Goal: Task Accomplishment & Management: Complete application form

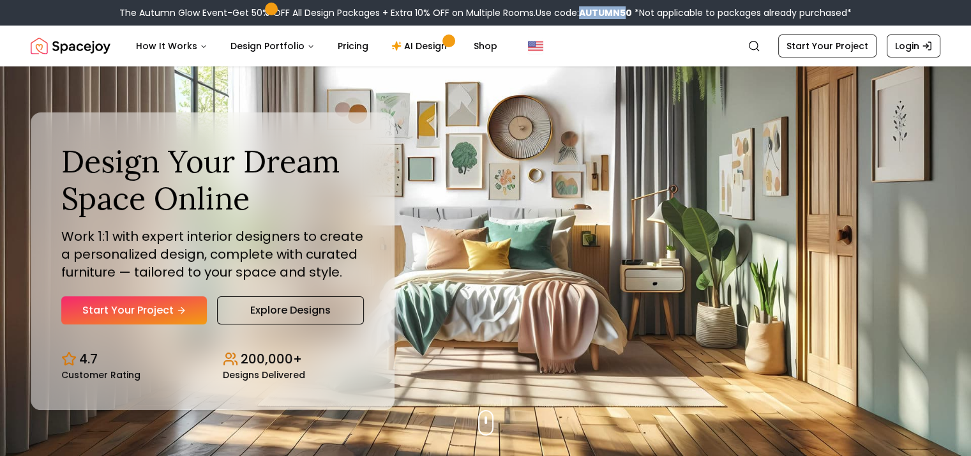
drag, startPoint x: 580, startPoint y: 10, endPoint x: 621, endPoint y: 6, distance: 41.6
click at [621, 6] on b "AUTUMN50" at bounding box center [605, 12] width 53 height 13
drag, startPoint x: 629, startPoint y: 11, endPoint x: 580, endPoint y: 11, distance: 49.2
click at [580, 11] on div "The Autumn Glow Event-Get 50% OFF All Design Packages + Extra 10% OFF on Multip…" at bounding box center [485, 12] width 732 height 13
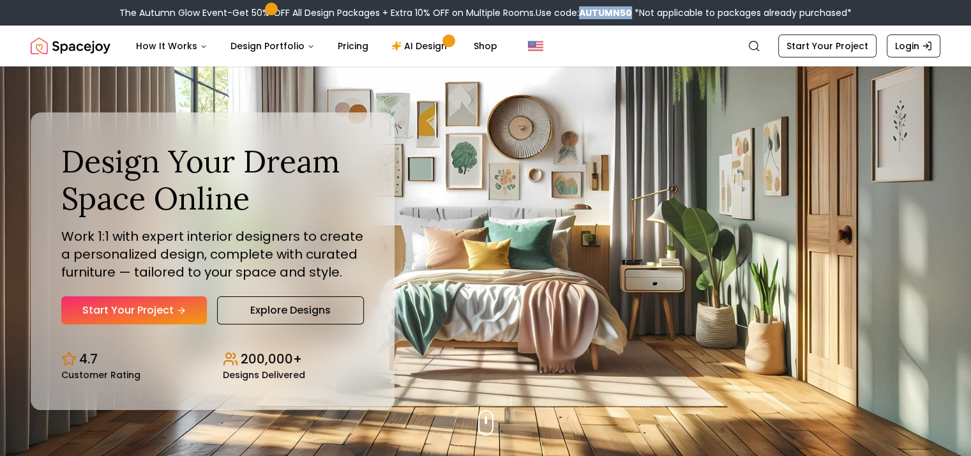
copy b "AUTUMN50"
click at [139, 306] on link "Start Your Project" at bounding box center [134, 310] width 146 height 28
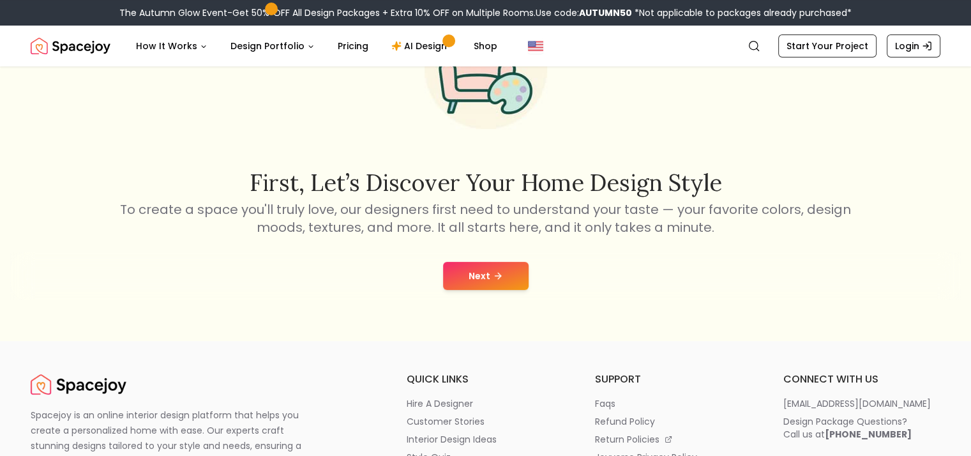
scroll to position [128, 0]
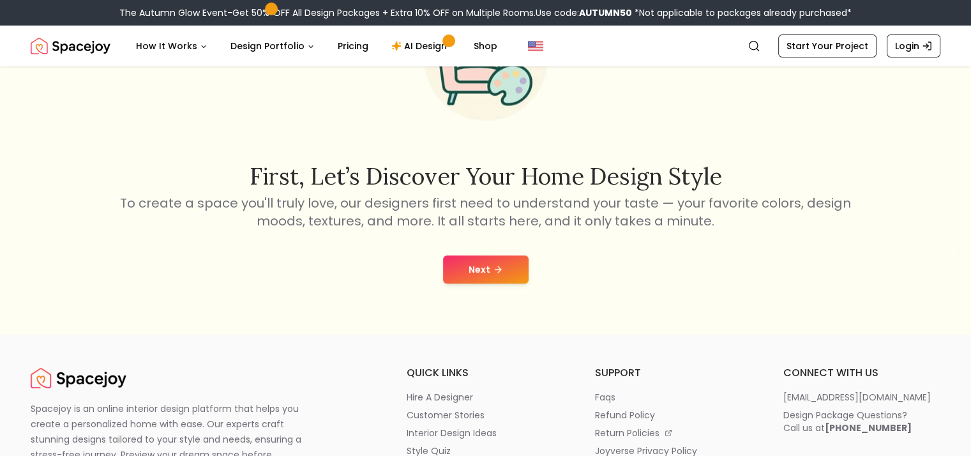
click at [472, 266] on button "Next" at bounding box center [486, 269] width 86 height 28
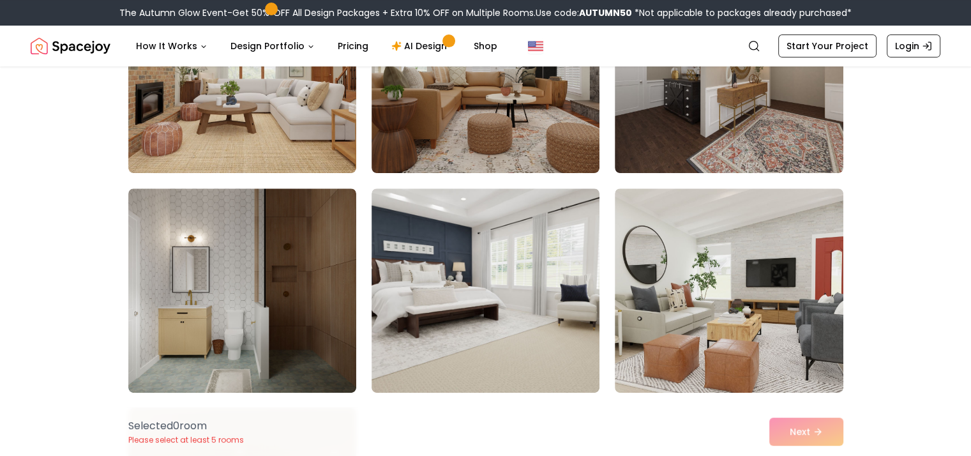
scroll to position [447, 0]
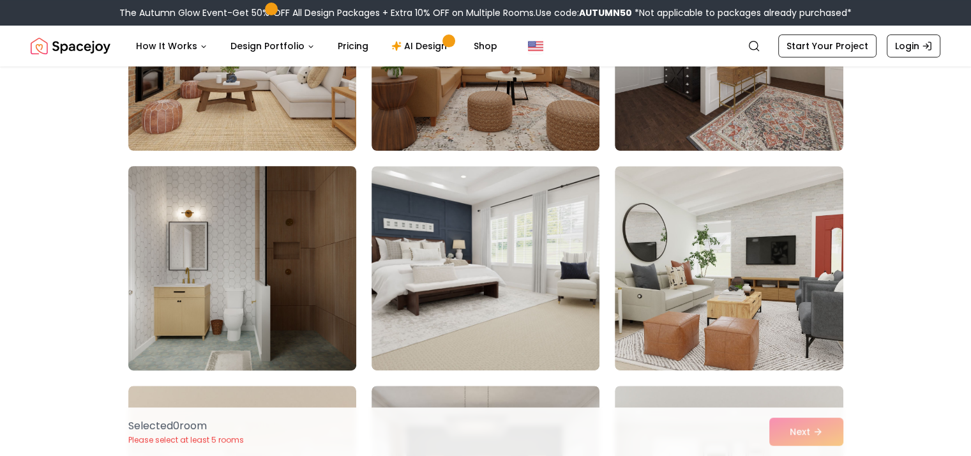
click at [278, 267] on img at bounding box center [242, 268] width 239 height 214
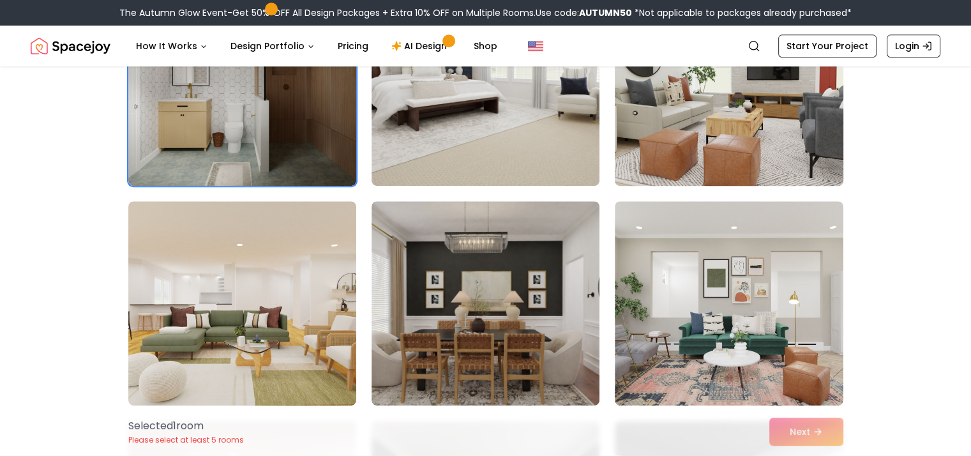
scroll to position [702, 0]
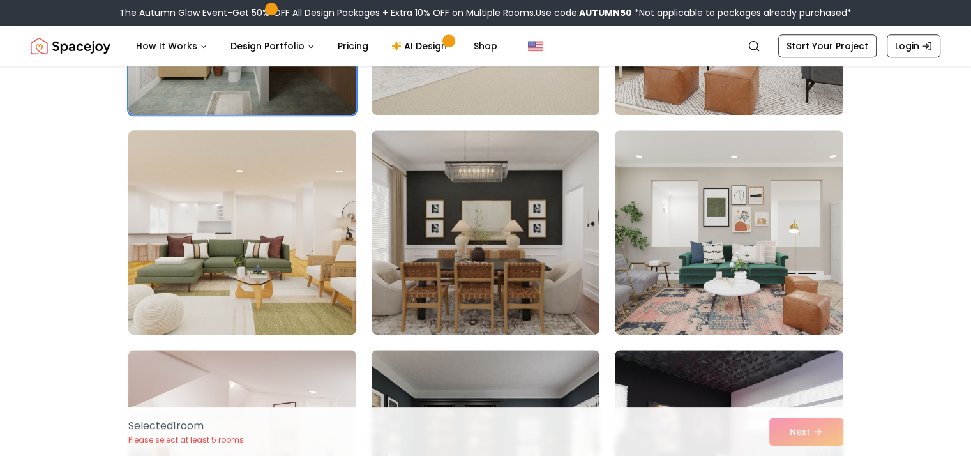
click at [271, 269] on img at bounding box center [242, 232] width 239 height 214
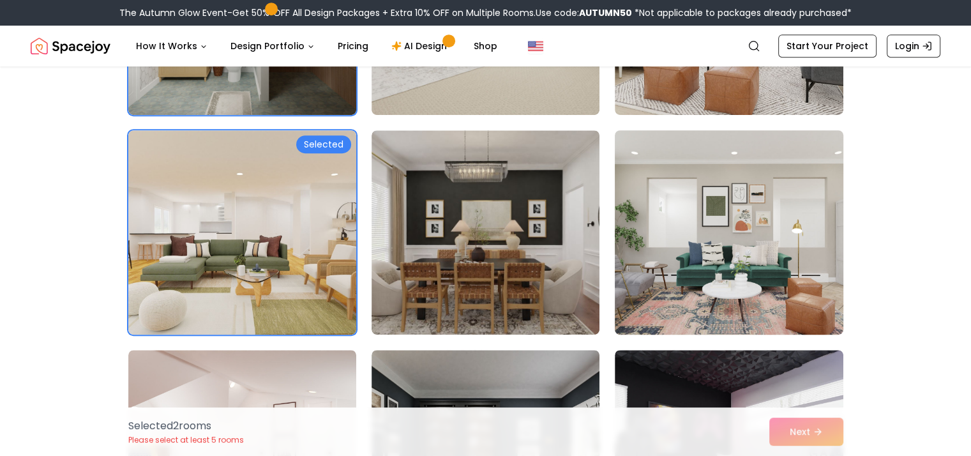
click at [720, 257] on img at bounding box center [728, 232] width 239 height 214
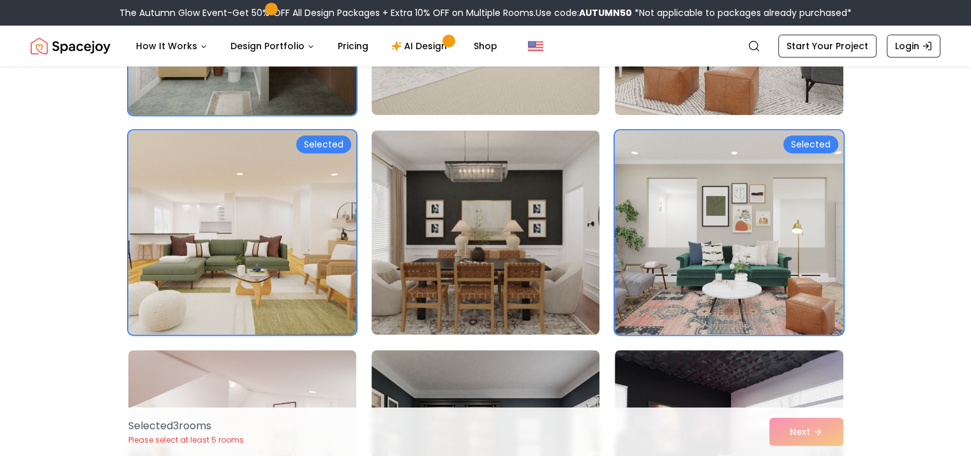
click at [777, 255] on img at bounding box center [728, 232] width 239 height 214
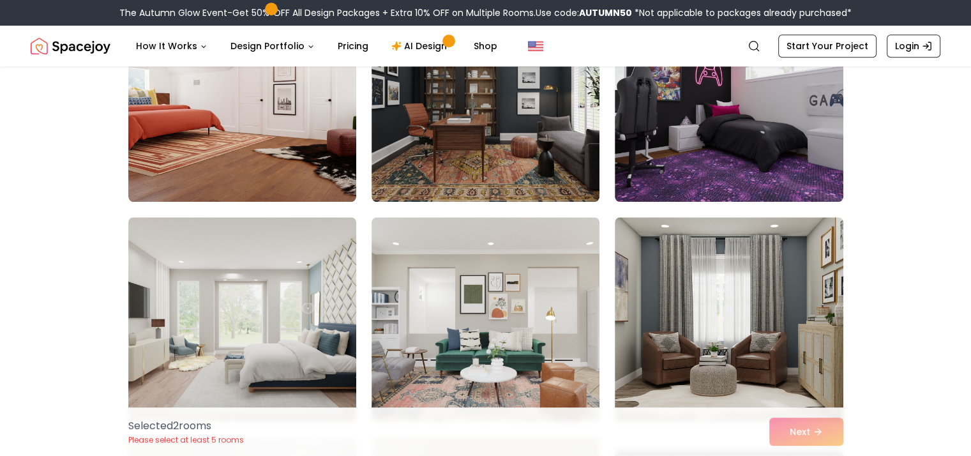
scroll to position [1085, 0]
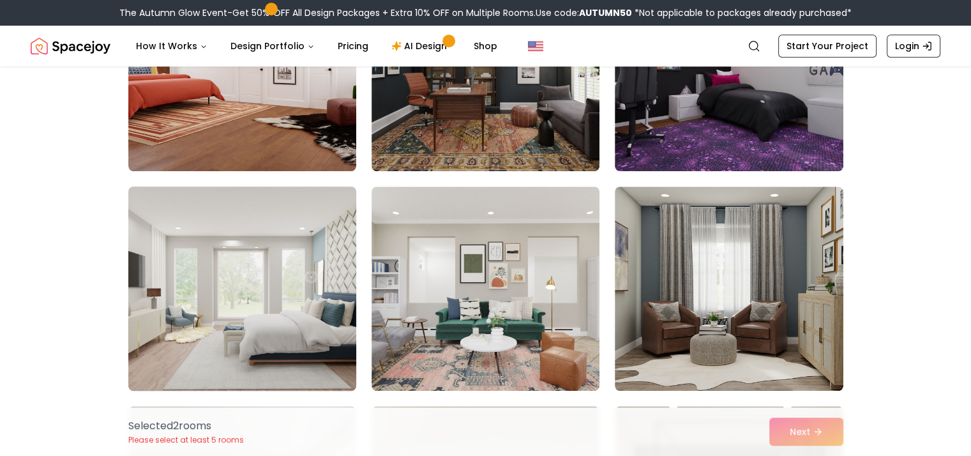
click at [226, 262] on img at bounding box center [242, 288] width 239 height 214
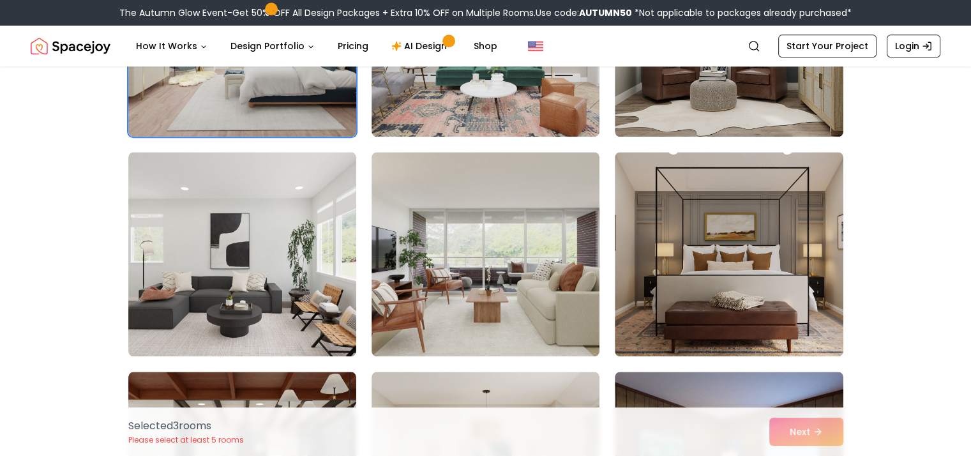
scroll to position [1340, 0]
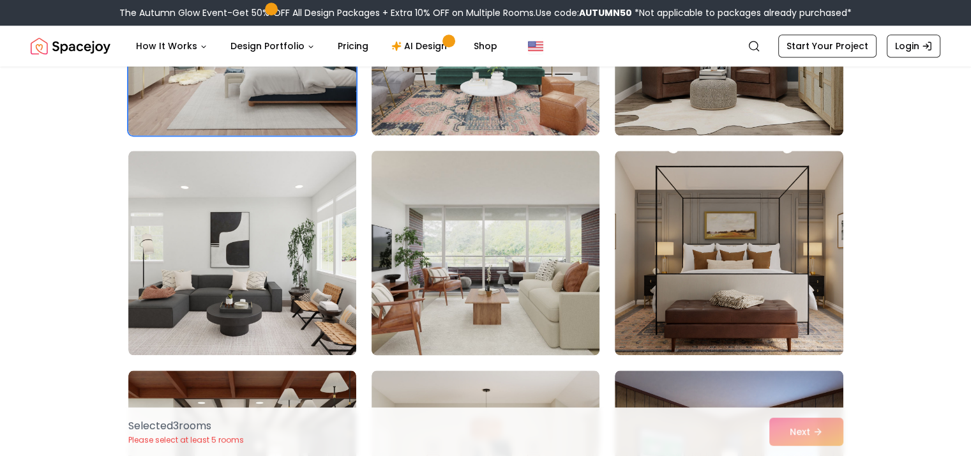
click at [504, 308] on img at bounding box center [485, 253] width 239 height 214
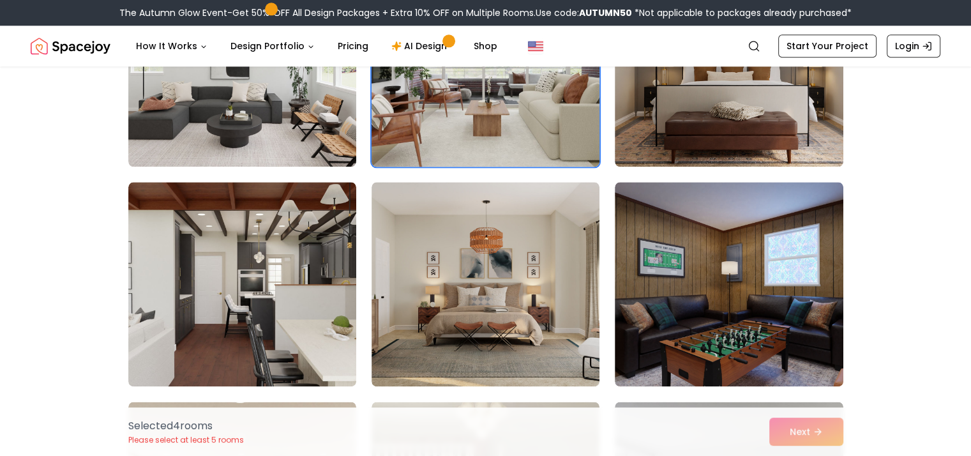
scroll to position [1532, 0]
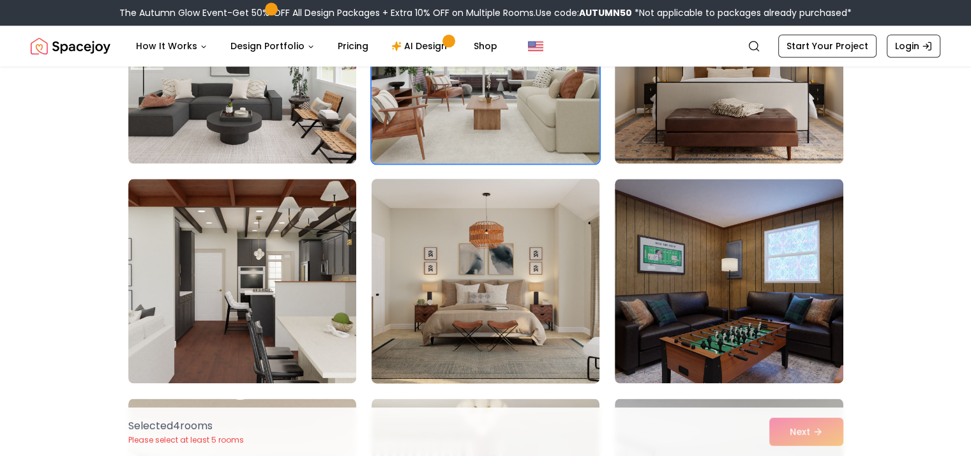
click at [531, 334] on img at bounding box center [485, 281] width 239 height 214
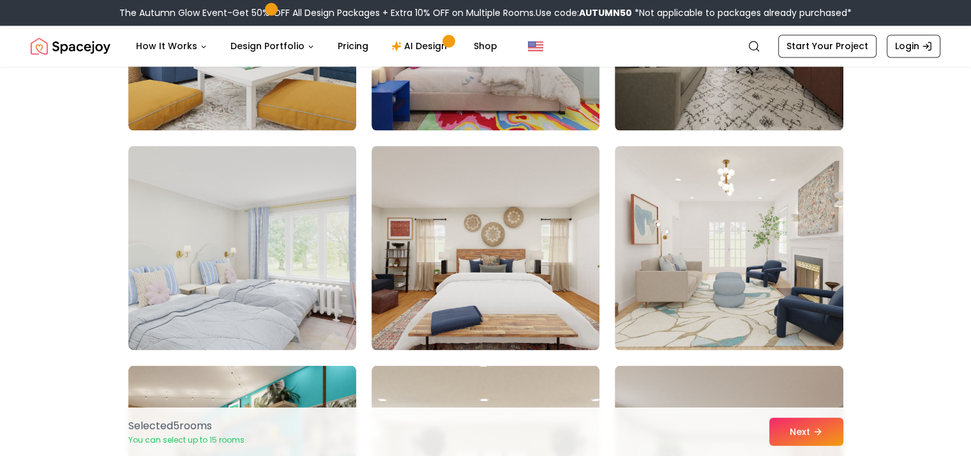
scroll to position [2234, 0]
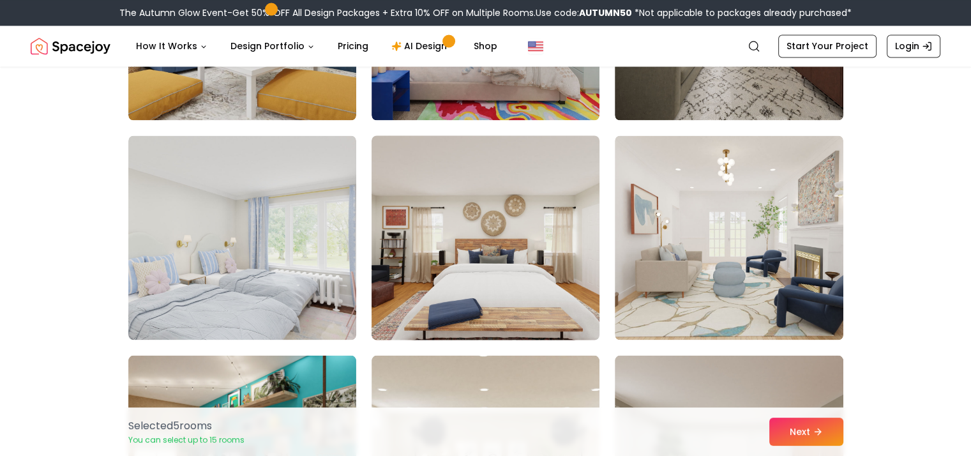
click at [511, 289] on img at bounding box center [485, 237] width 239 height 214
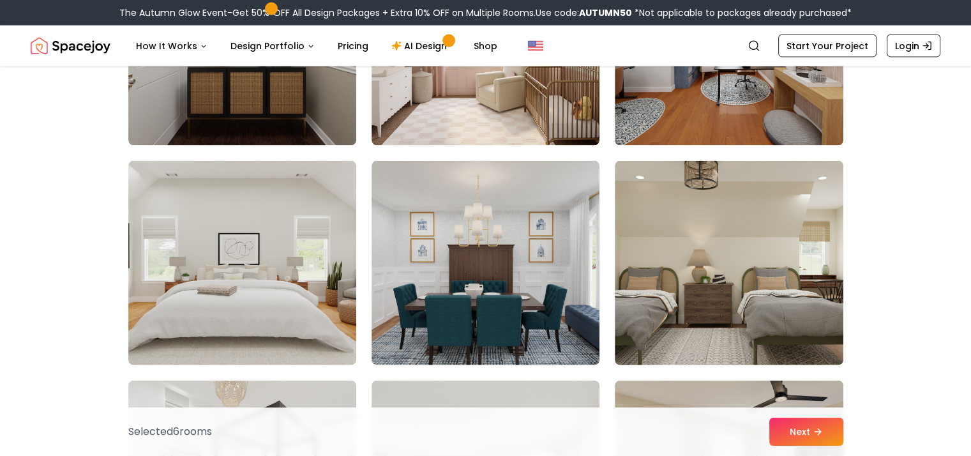
scroll to position [2872, 0]
